Goal: Task Accomplishment & Management: Use online tool/utility

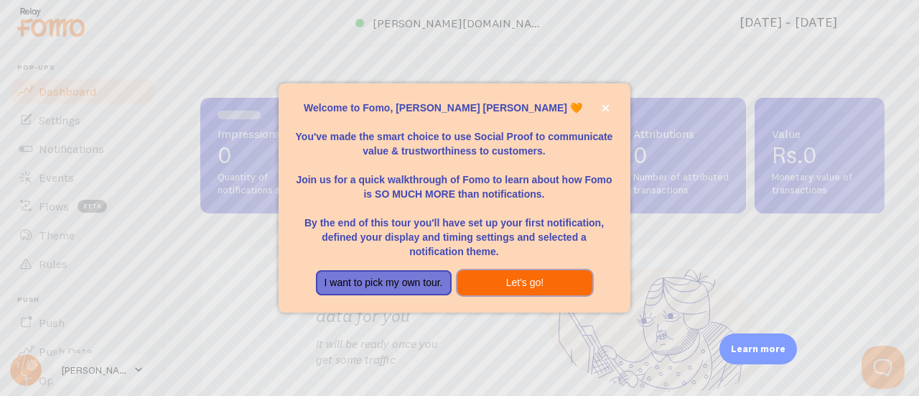
click at [531, 284] on button "Let's go!" at bounding box center [526, 283] width 136 height 26
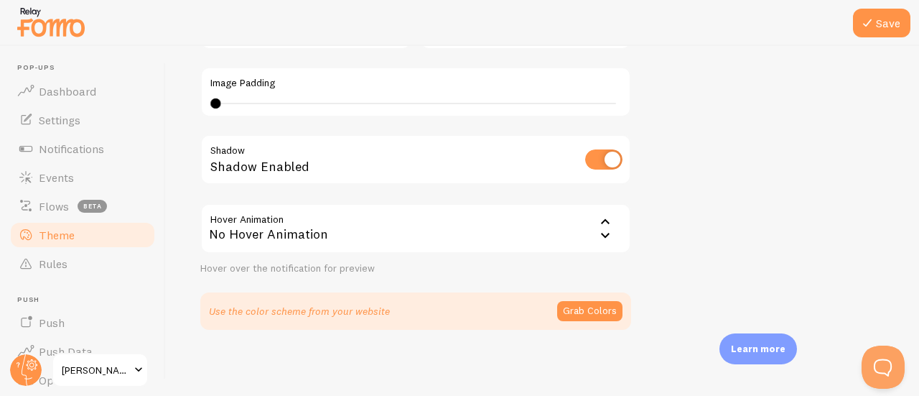
scroll to position [435, 0]
